Goal: Task Accomplishment & Management: Use online tool/utility

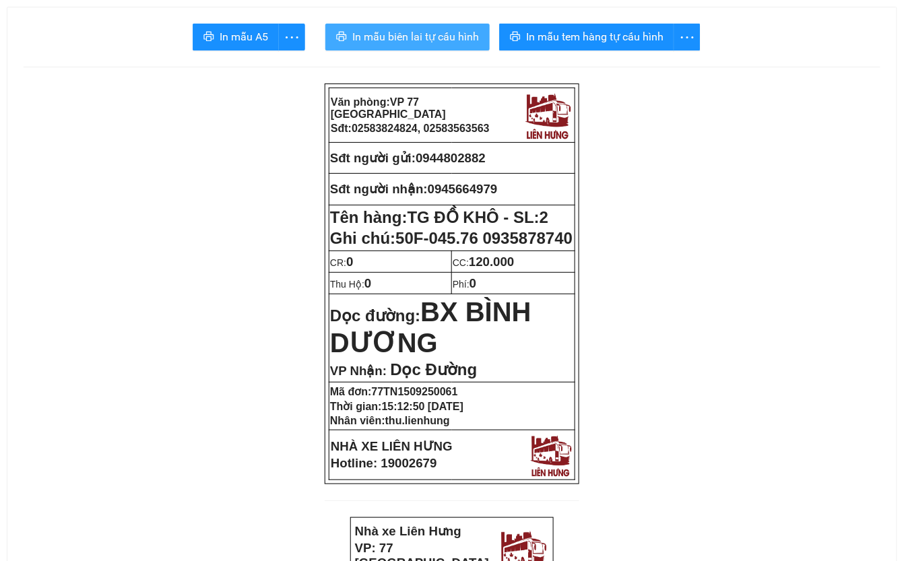
click at [426, 38] on span "In mẫu biên lai tự cấu hình" at bounding box center [415, 36] width 127 height 17
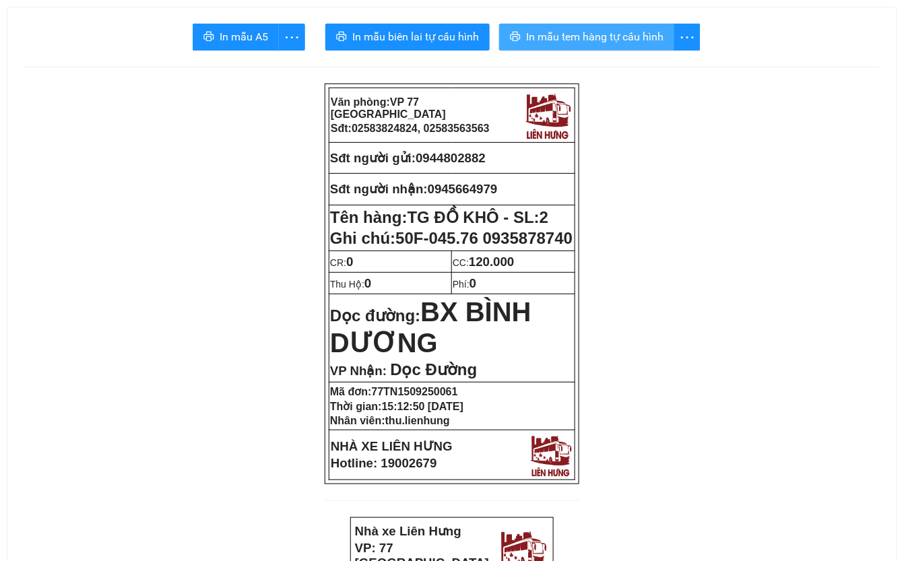
click at [593, 35] on span "In mẫu tem hàng tự cấu hình" at bounding box center [594, 36] width 137 height 17
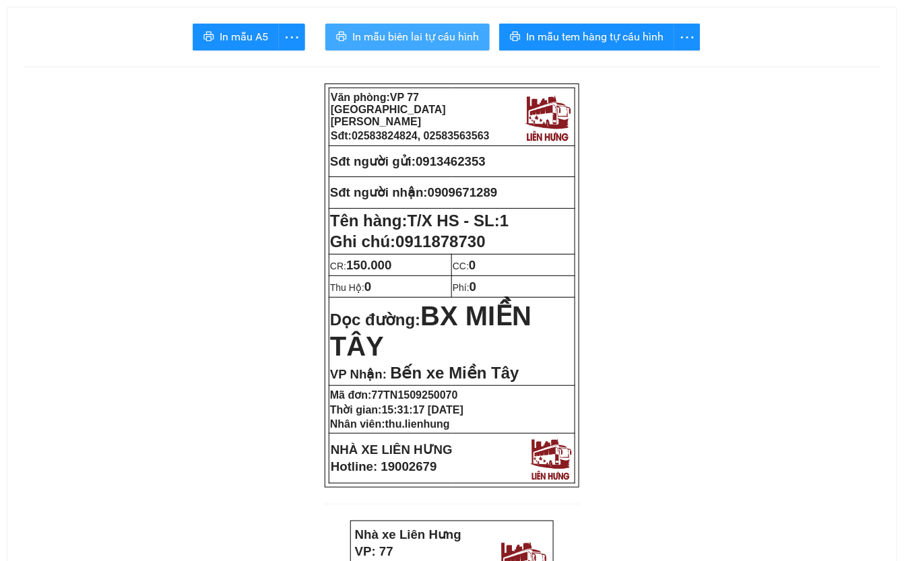
click at [424, 32] on span "In mẫu biên lai tự cấu hình" at bounding box center [415, 36] width 127 height 17
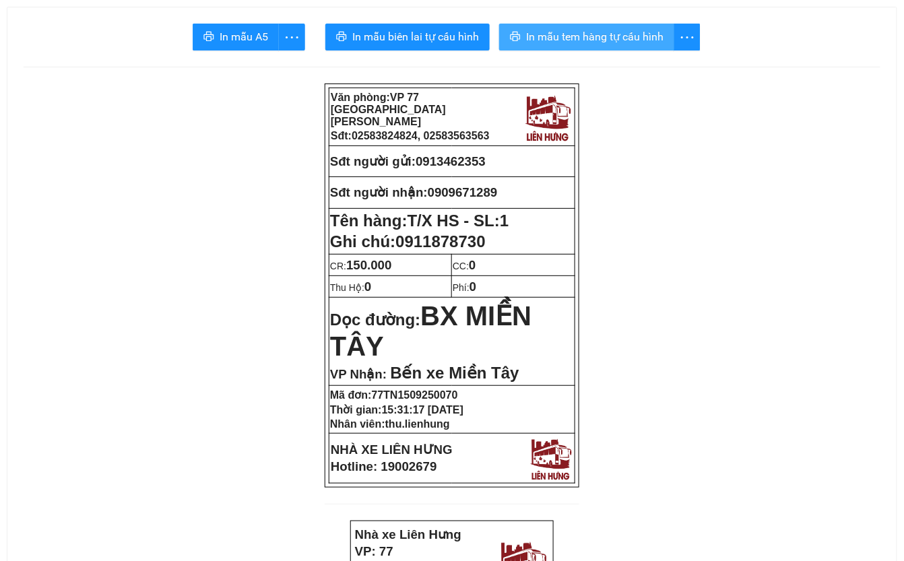
click at [580, 30] on span "In mẫu tem hàng tự cấu hình" at bounding box center [594, 36] width 137 height 17
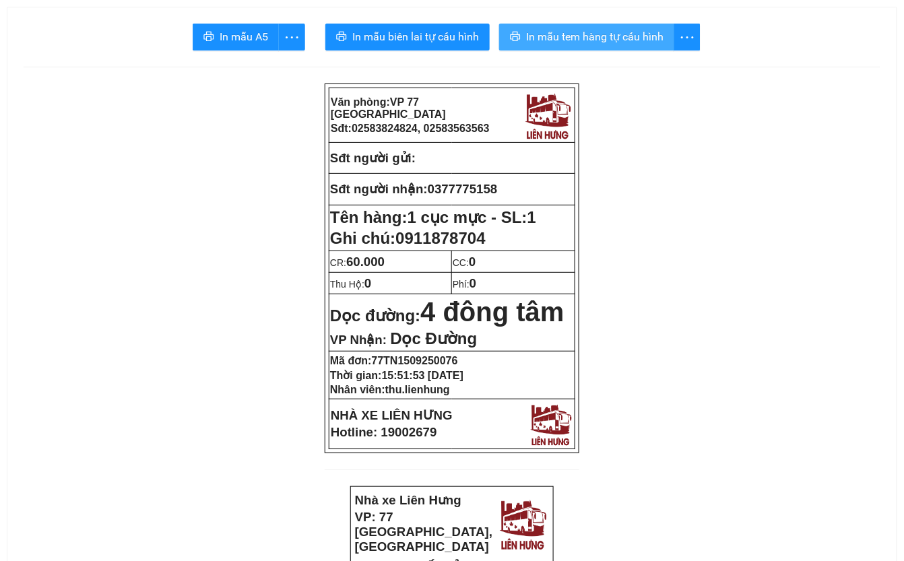
click at [584, 36] on span "In mẫu tem hàng tự cấu hình" at bounding box center [594, 36] width 137 height 17
